Goal: Transaction & Acquisition: Purchase product/service

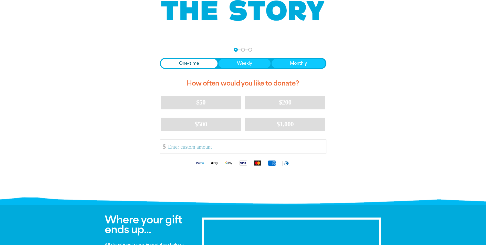
scroll to position [77, 0]
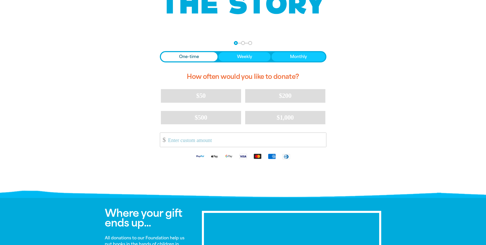
click at [178, 142] on input "Other Amount" at bounding box center [246, 140] width 162 height 14
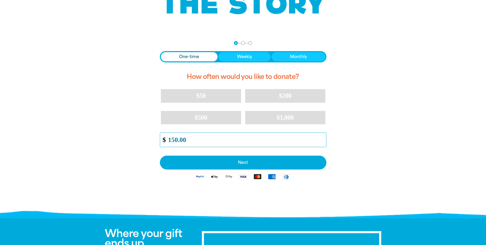
type input "150.00"
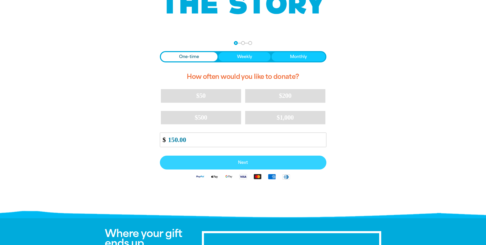
click at [235, 160] on button "Next" at bounding box center [243, 162] width 167 height 14
select select "AU"
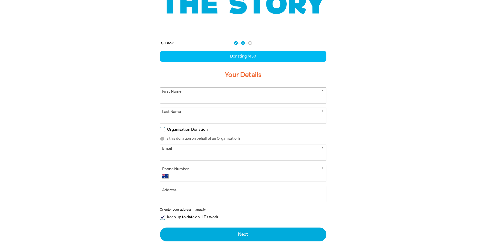
click at [287, 96] on input "First Name" at bounding box center [243, 95] width 166 height 16
type input "Linda"
click at [220, 116] on input "Last Name" at bounding box center [243, 116] width 166 height 16
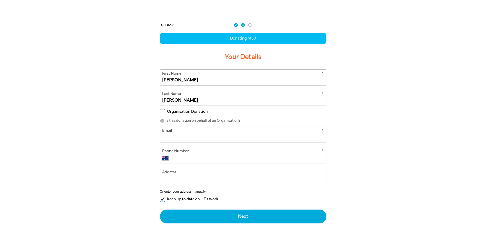
scroll to position [103, 0]
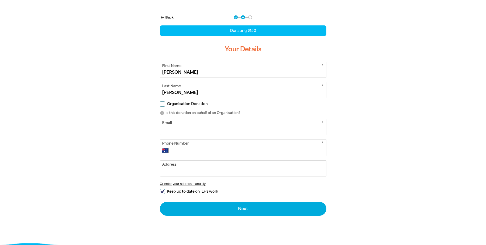
type input "Di Stefano"
click at [184, 130] on input "Email" at bounding box center [243, 127] width 166 height 16
type input "linda.distefano@beachenergy.com.au"
click at [201, 149] on input "Phone Number" at bounding box center [249, 150] width 152 height 6
click at [161, 191] on form "* First Name Linda * Last Name Di Stefano Organisation Donation info Is this do…" at bounding box center [243, 139] width 167 height 154
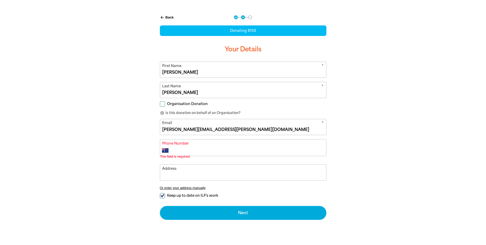
click at [162, 197] on input "Keep up to date on ILF's work" at bounding box center [162, 195] width 5 height 5
checkbox input "false"
click at [197, 151] on input "Phone Number" at bounding box center [249, 150] width 152 height 6
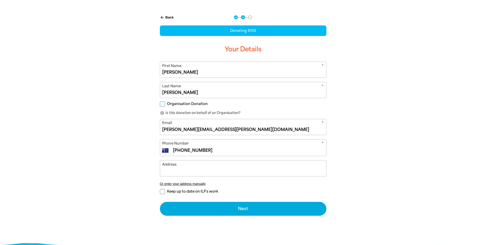
scroll to position [128, 0]
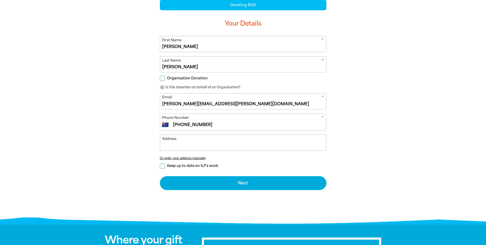
type input "(08) 8115 5304"
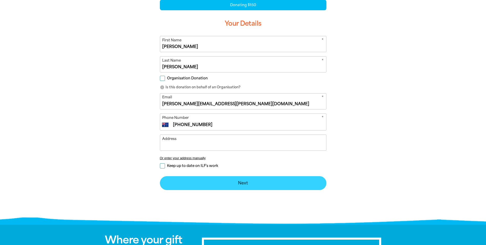
drag, startPoint x: 247, startPoint y: 184, endPoint x: 282, endPoint y: 184, distance: 34.9
click at [247, 184] on button "Next chevron_right" at bounding box center [243, 183] width 167 height 14
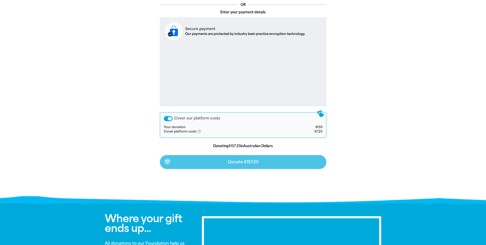
scroll to position [147, 0]
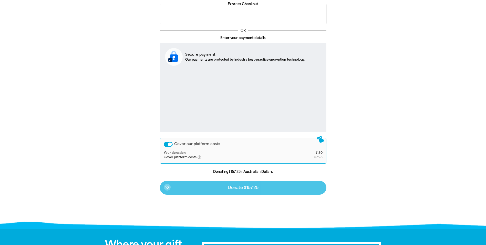
click at [167, 143] on div "Cover our platform costs" at bounding box center [168, 144] width 9 height 5
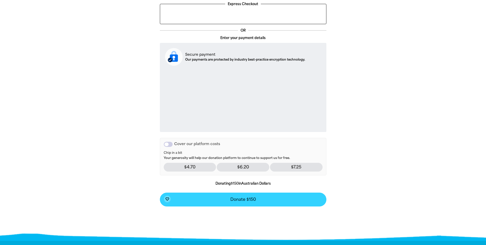
click at [244, 199] on span "Donate $150" at bounding box center [244, 199] width 26 height 4
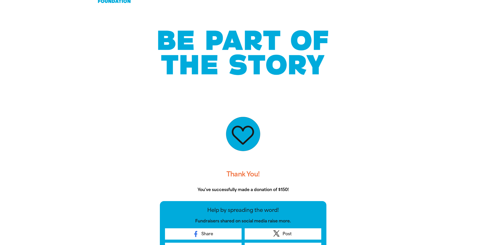
scroll to position [0, 0]
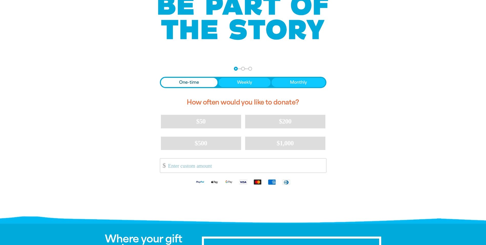
click at [210, 169] on input "Other Amount" at bounding box center [246, 165] width 162 height 14
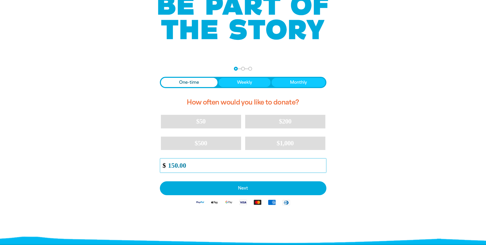
type input "150.00"
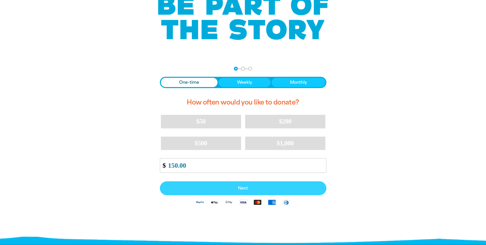
click at [247, 188] on span "Next" at bounding box center [243, 188] width 155 height 4
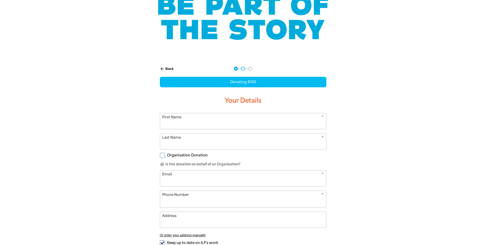
select select "AU"
